Goal: Task Accomplishment & Management: Complete application form

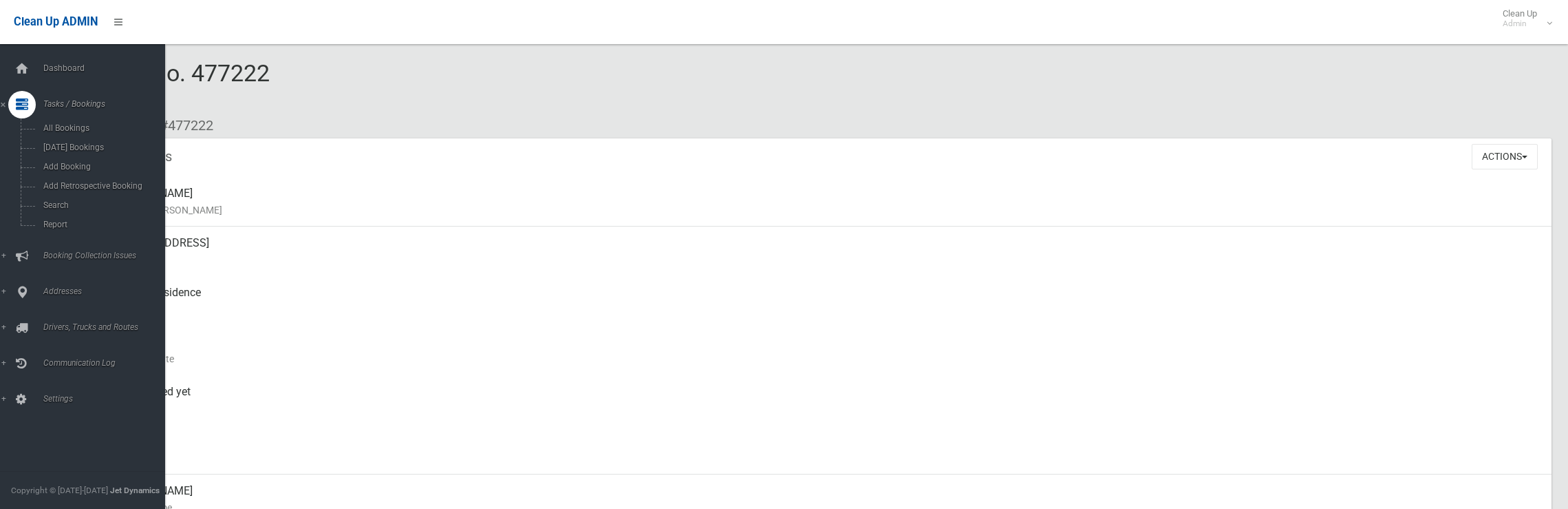
scroll to position [414, 0]
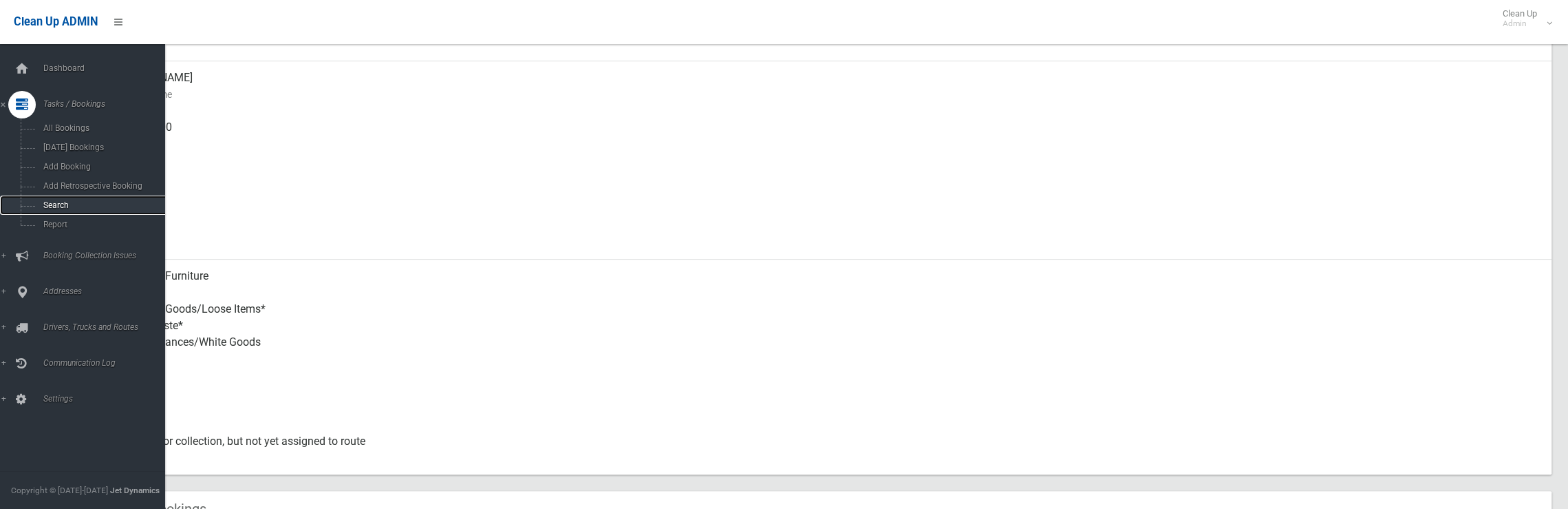
click at [53, 203] on span "Search" at bounding box center [102, 205] width 125 height 9
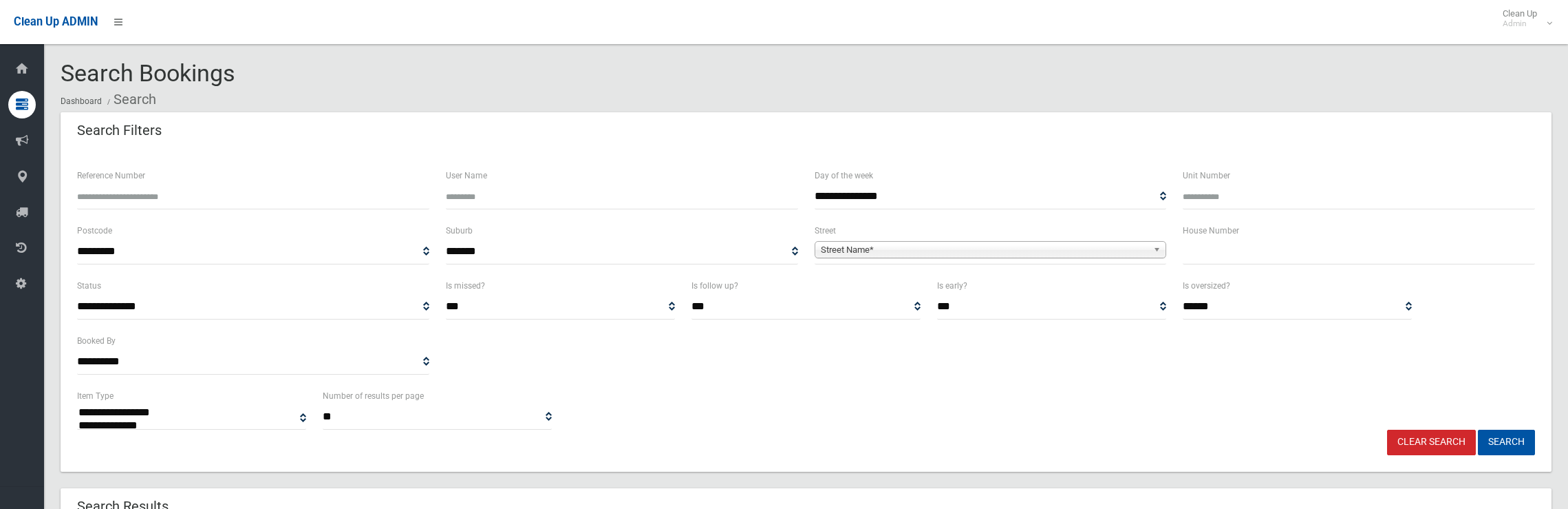
select select
click at [1346, 265] on div "House Number" at bounding box center [1359, 250] width 369 height 55
click at [1319, 254] on input "text" at bounding box center [1359, 251] width 352 height 25
type input "***"
click at [1110, 246] on span "Street Name*" at bounding box center [984, 250] width 327 height 17
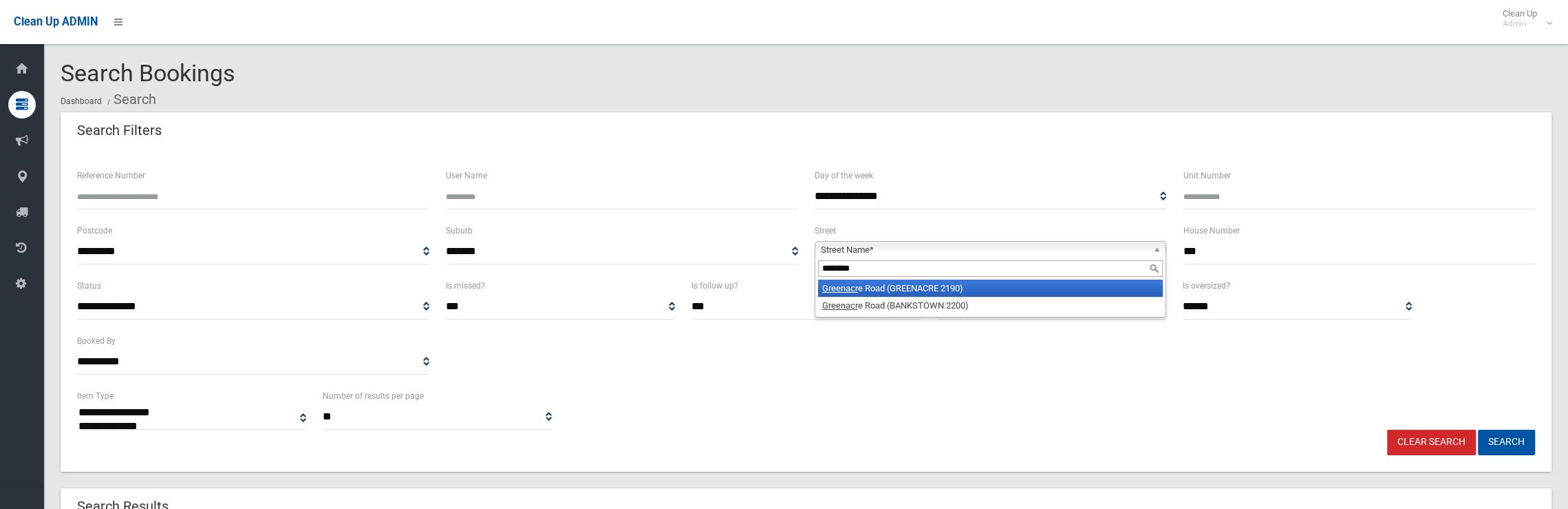
type input "*********"
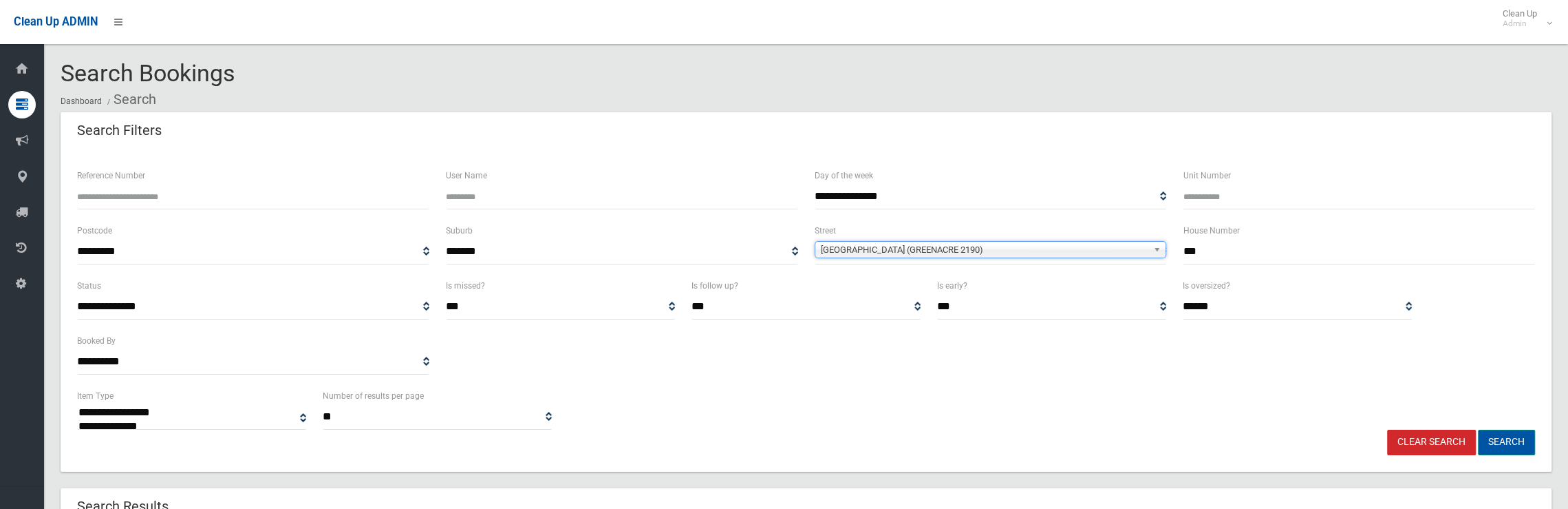
click at [1490, 438] on button "Search" at bounding box center [1507, 442] width 58 height 25
select select
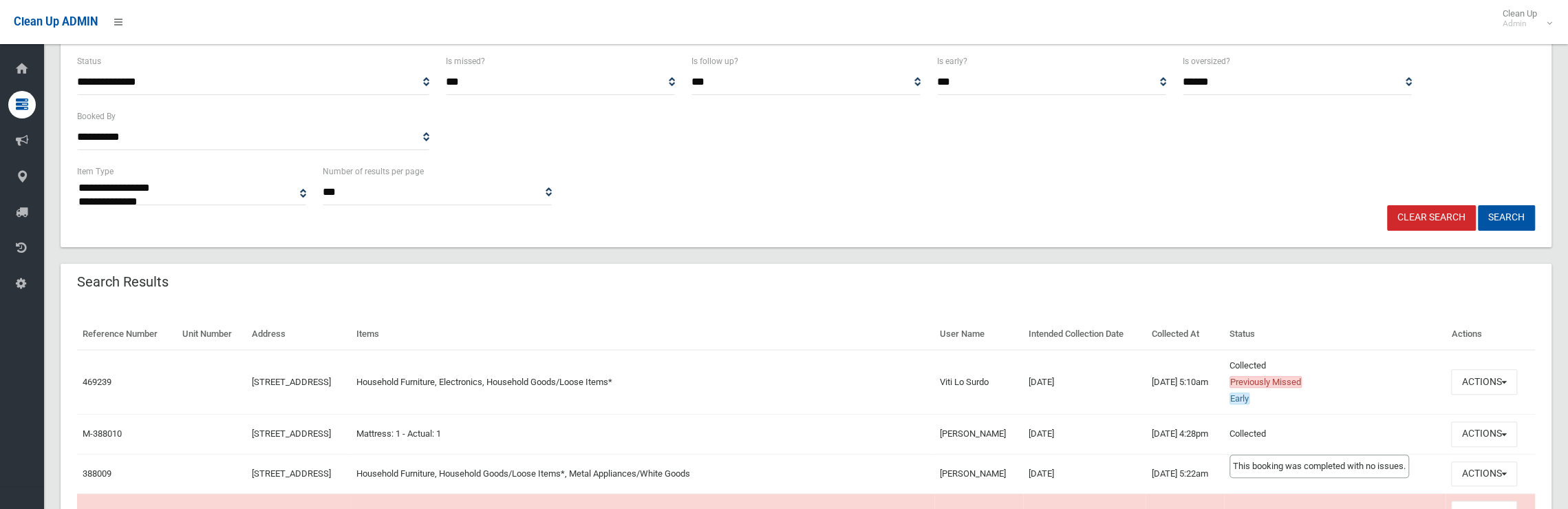
scroll to position [276, 0]
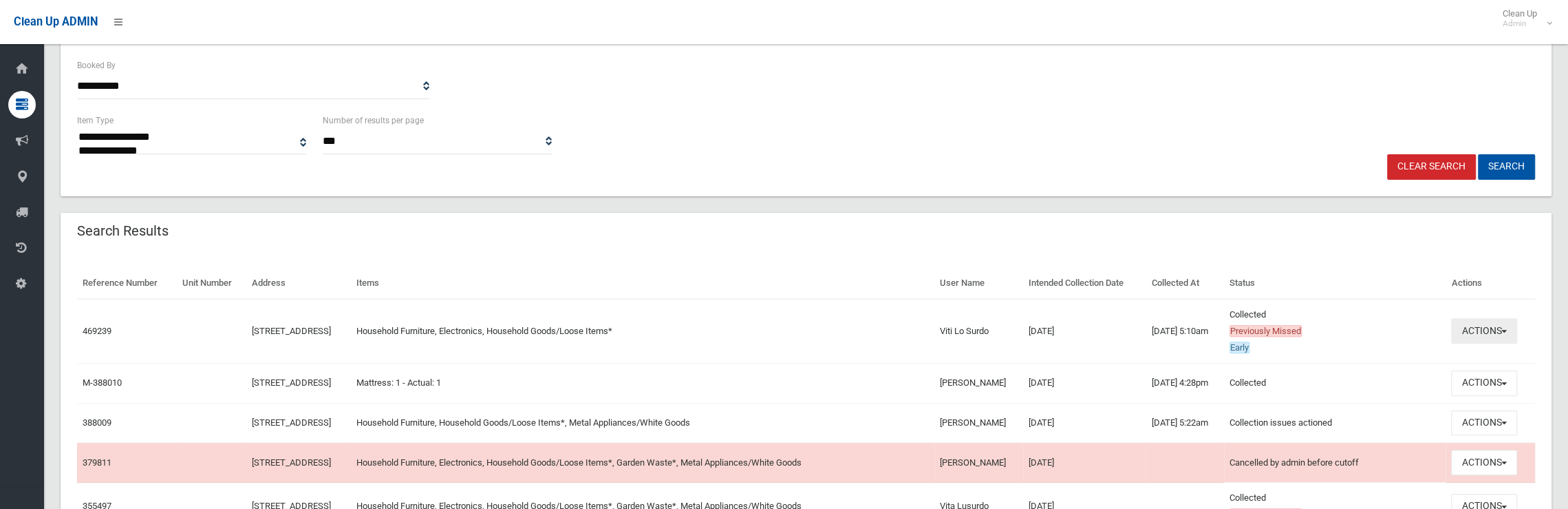
click at [1488, 325] on button "Actions" at bounding box center [1484, 331] width 66 height 25
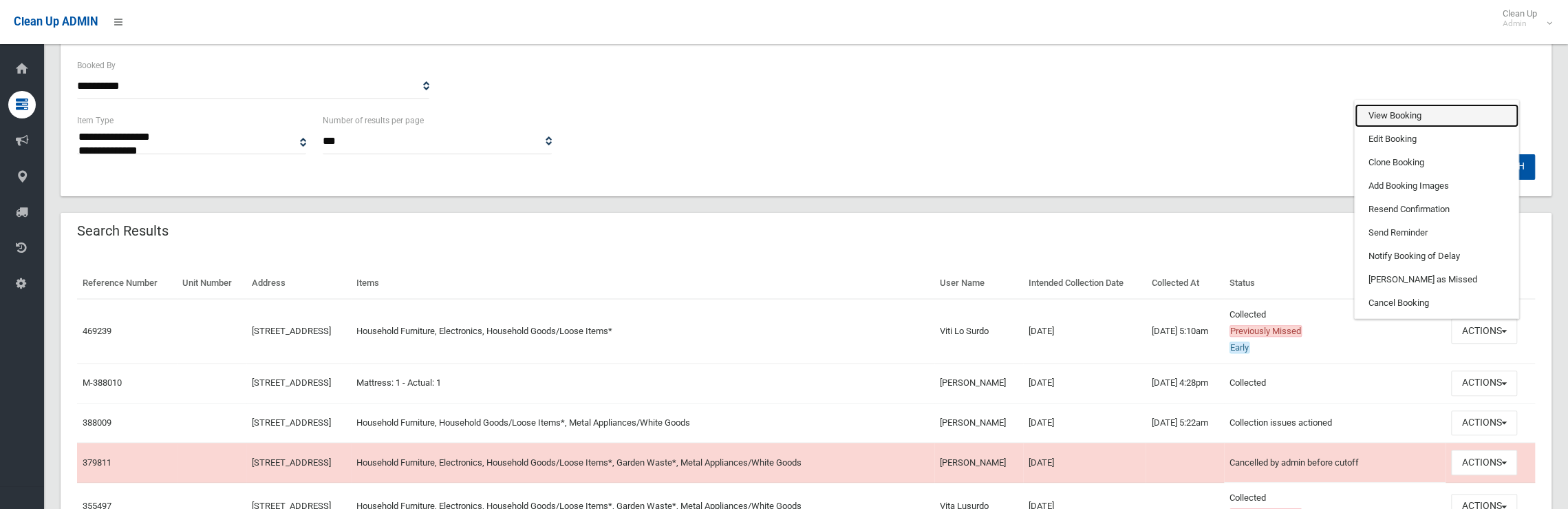
click at [1401, 116] on link "View Booking" at bounding box center [1437, 115] width 164 height 24
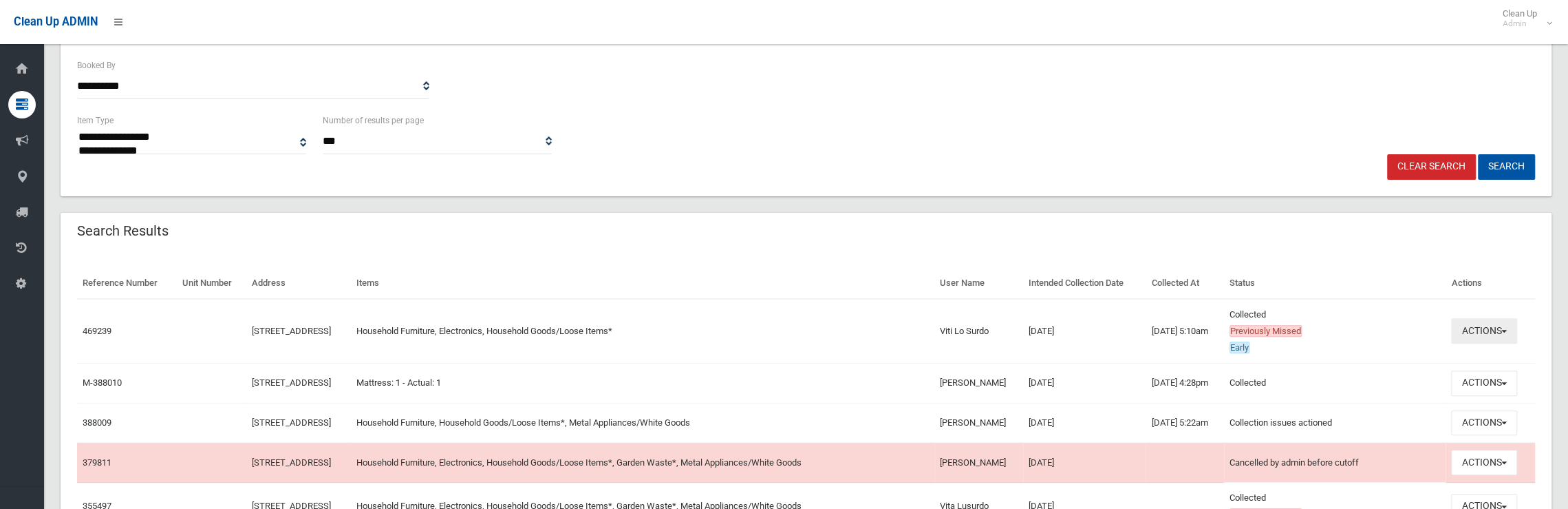
click at [1485, 331] on button "Actions" at bounding box center [1484, 331] width 66 height 25
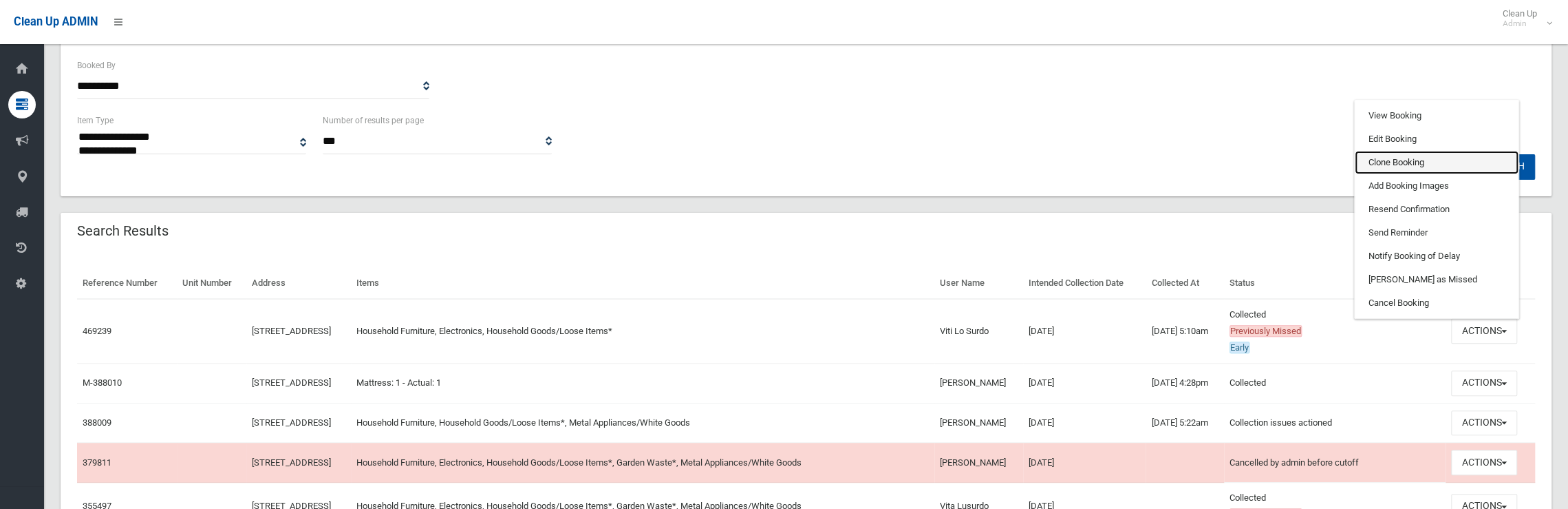
click at [1415, 153] on link "Clone Booking" at bounding box center [1437, 162] width 164 height 24
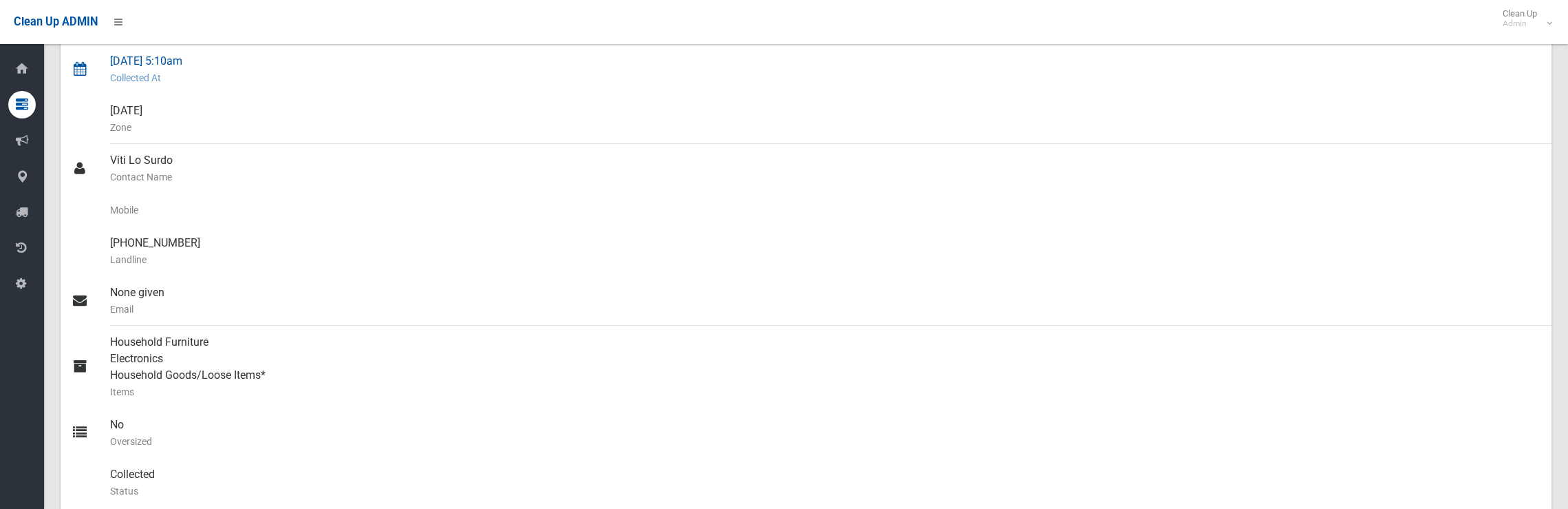
scroll to position [345, 0]
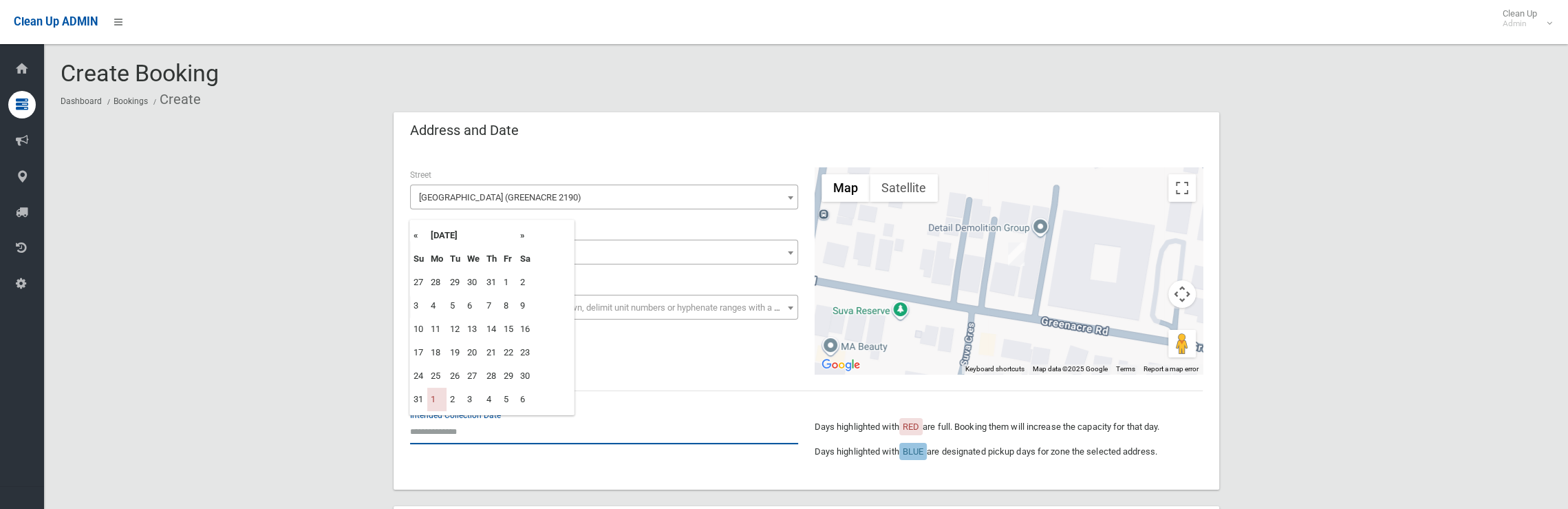
click at [442, 433] on input "text" at bounding box center [604, 431] width 388 height 25
click at [524, 234] on th "»" at bounding box center [525, 235] width 17 height 24
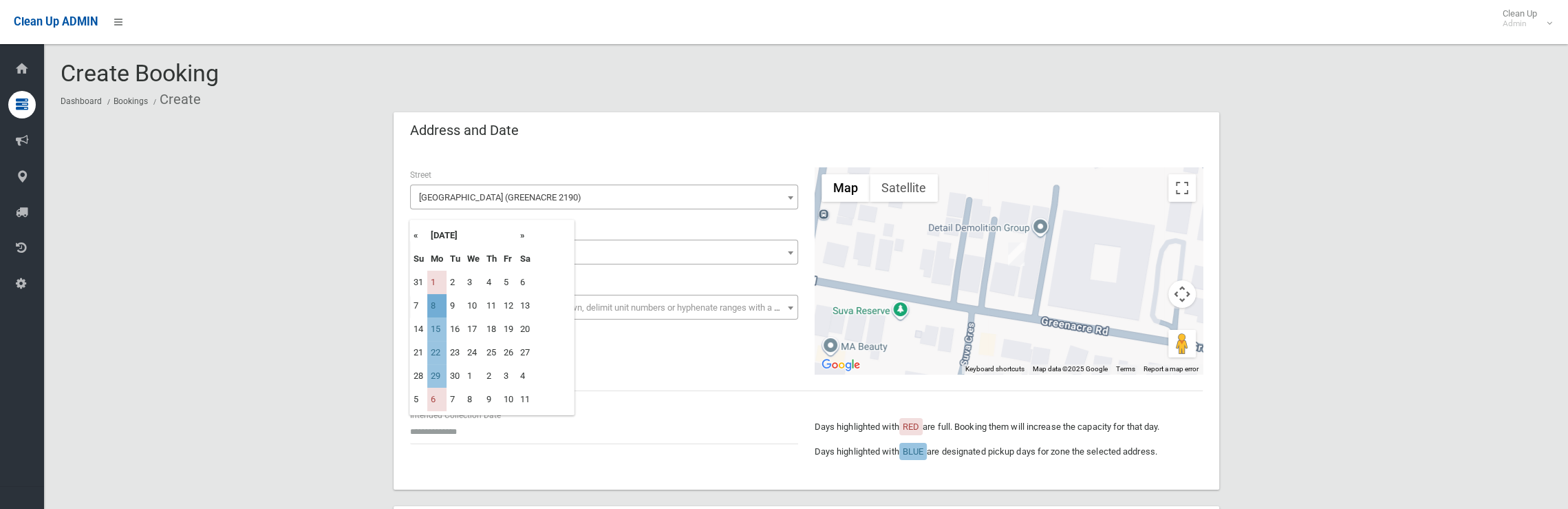
click at [427, 310] on td "8" at bounding box center [437, 305] width 19 height 24
type input "**********"
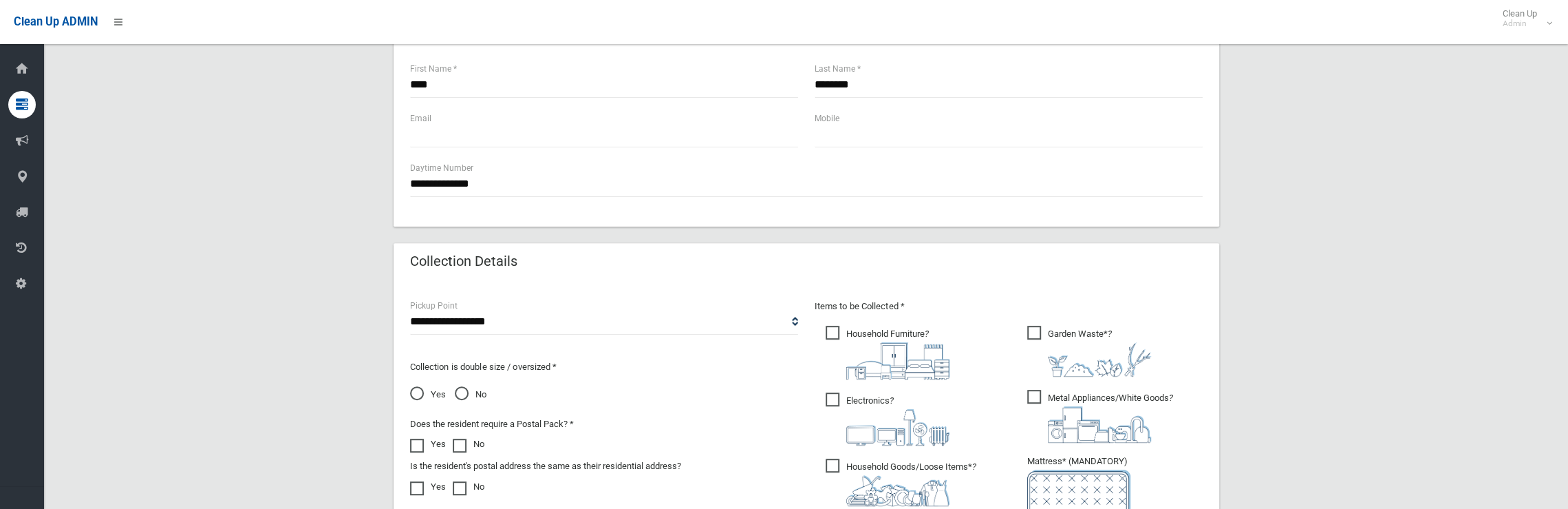
scroll to position [551, 0]
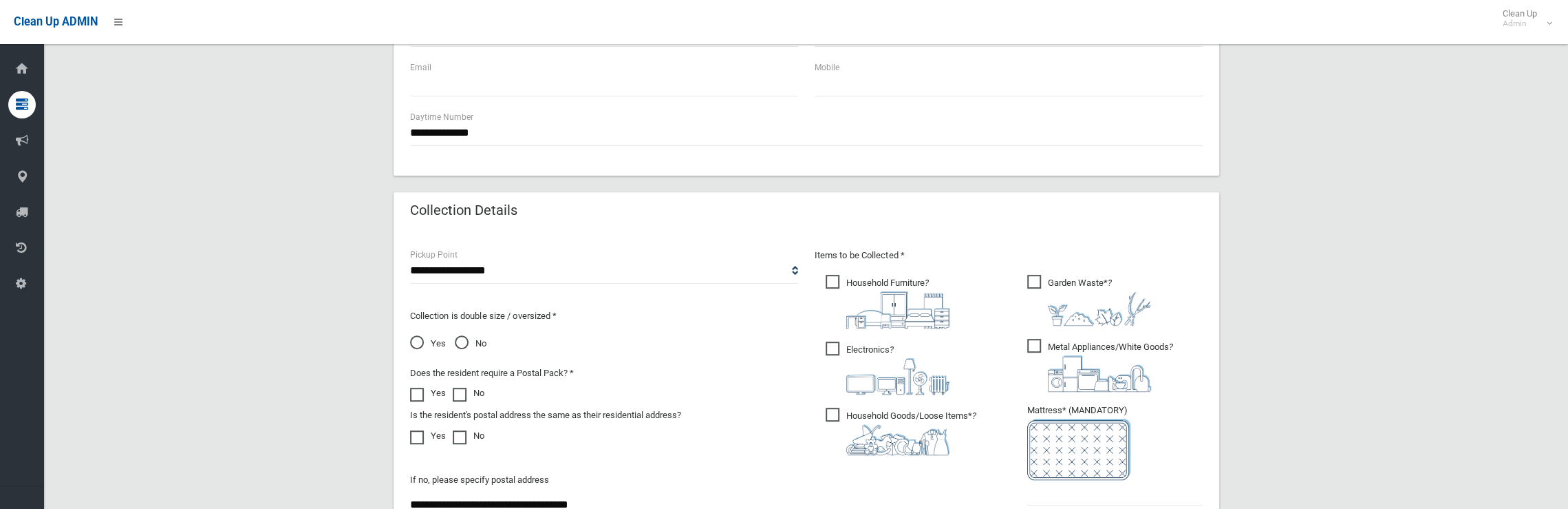
click at [1040, 283] on span "Garden Waste* ?" at bounding box center [1089, 300] width 124 height 51
click at [1034, 350] on span "Metal Appliances/White Goods ?" at bounding box center [1100, 365] width 146 height 53
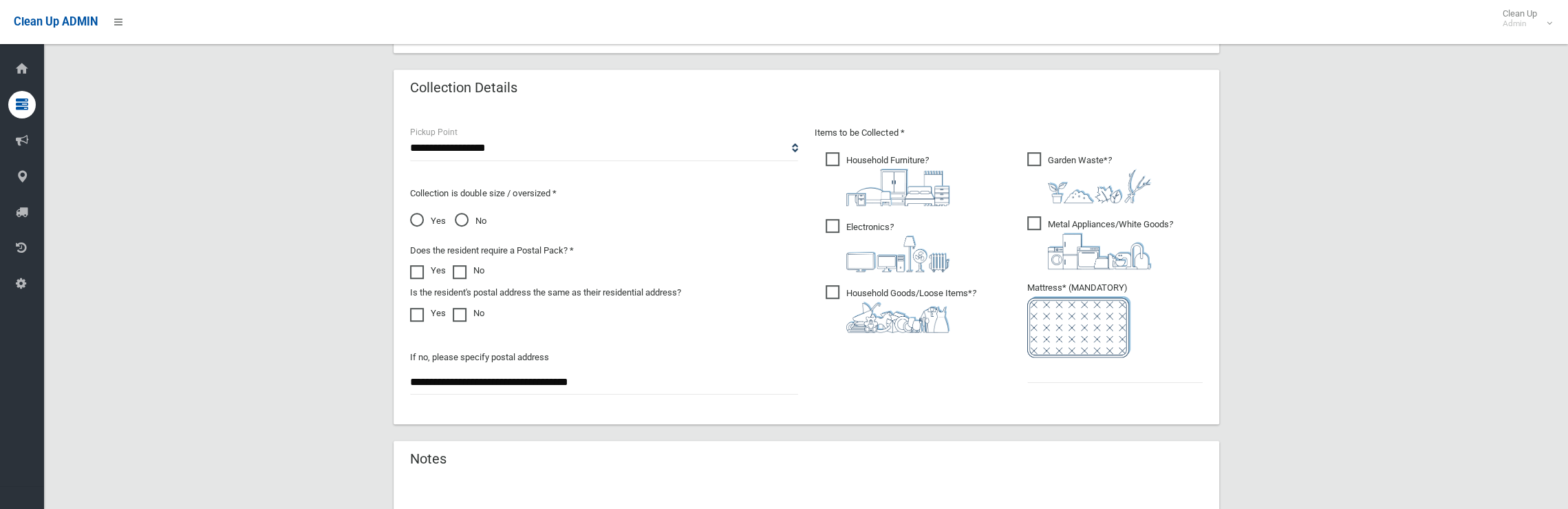
scroll to position [757, 0]
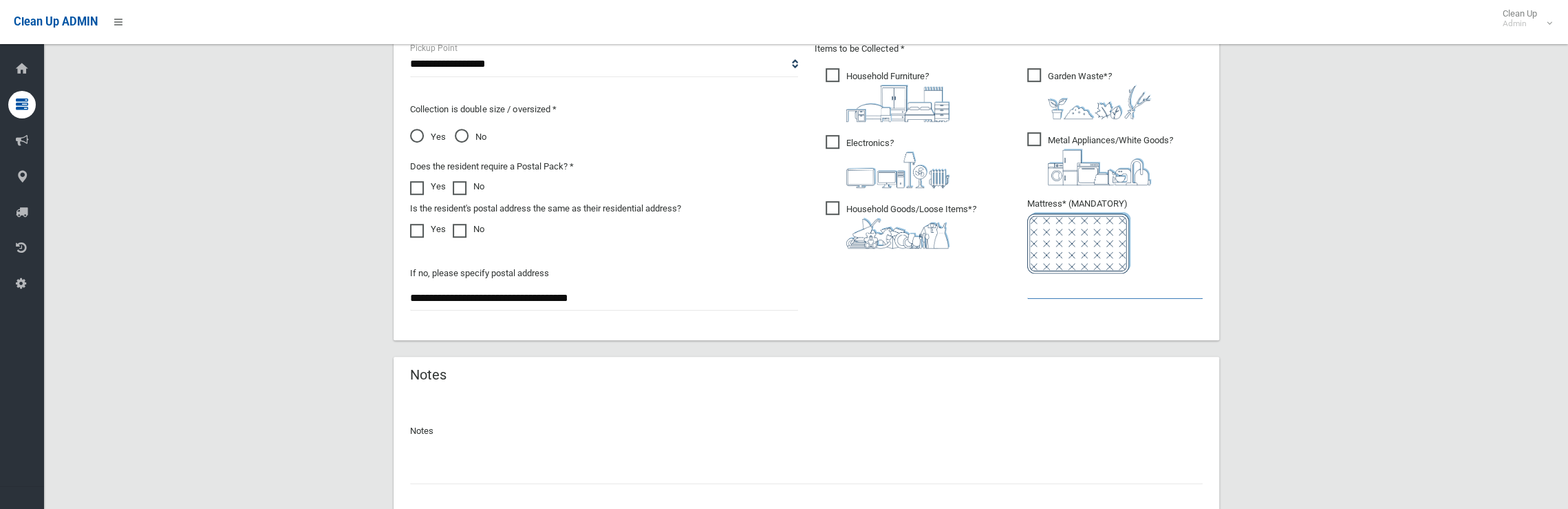
click at [1035, 293] on input "text" at bounding box center [1115, 286] width 175 height 25
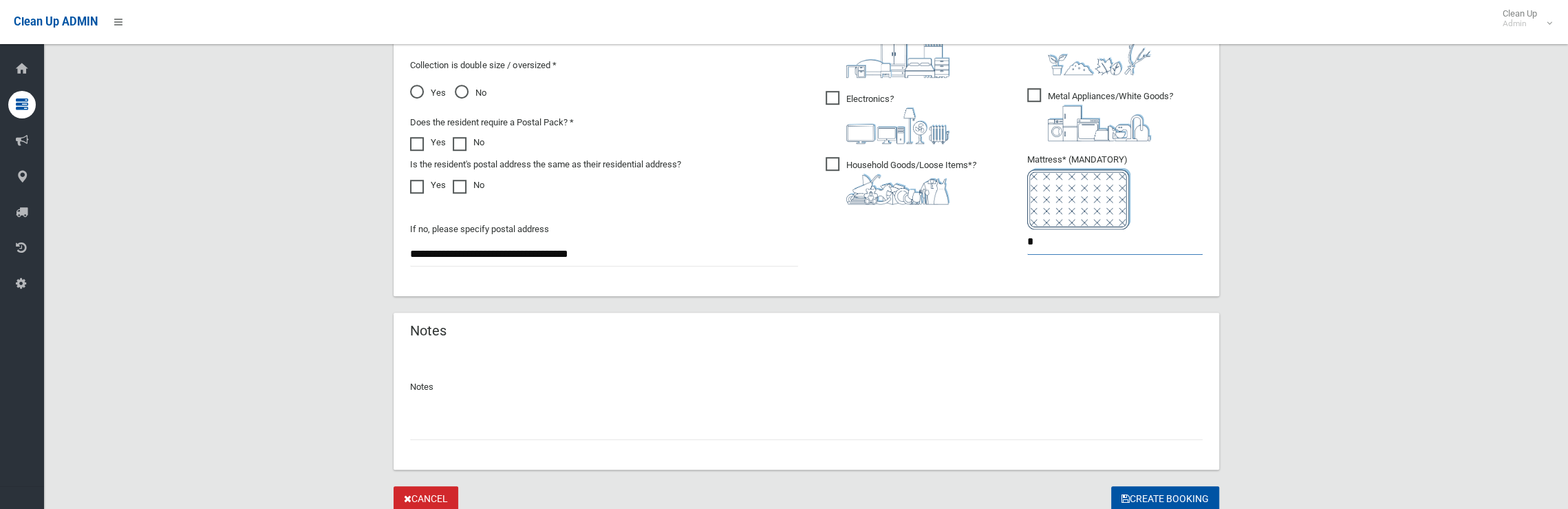
scroll to position [854, 0]
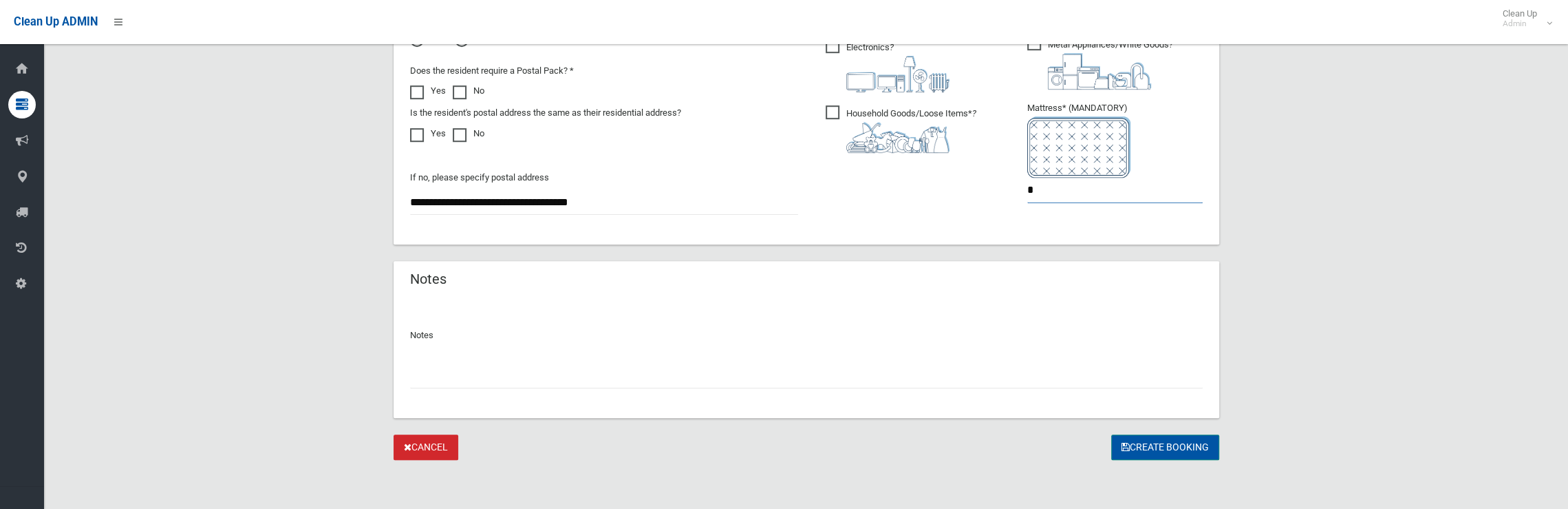
type input "*"
click at [1143, 455] on button "Create Booking" at bounding box center [1165, 447] width 108 height 25
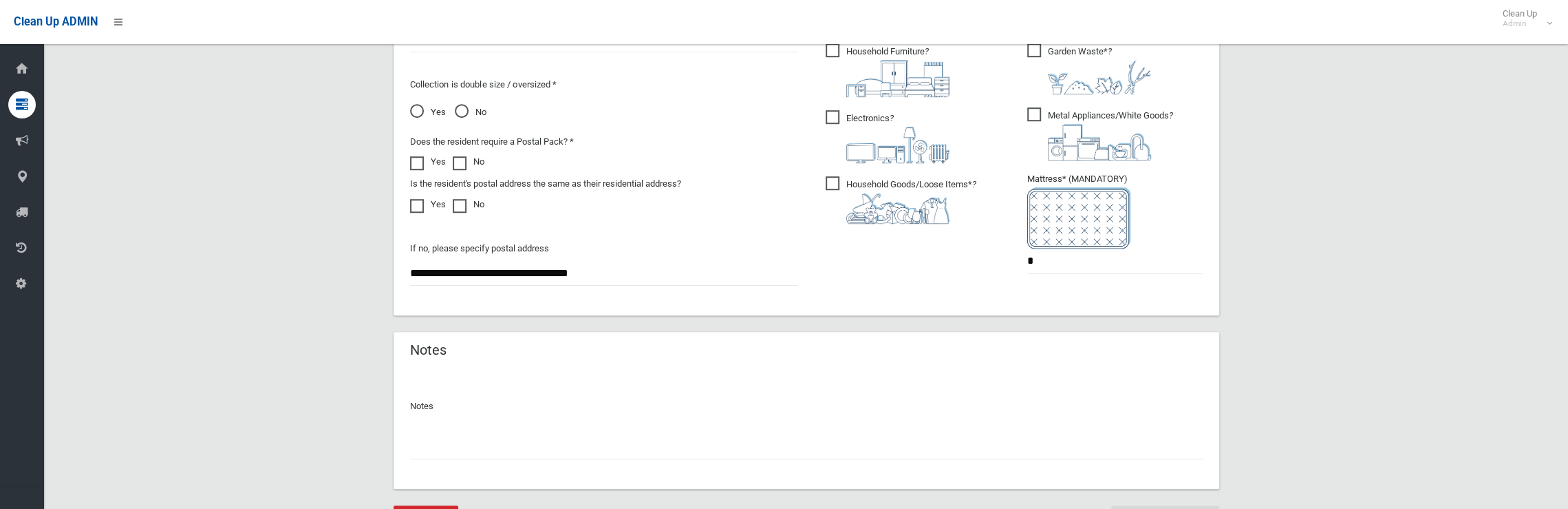
scroll to position [720, 0]
